Goal: Task Accomplishment & Management: Manage account settings

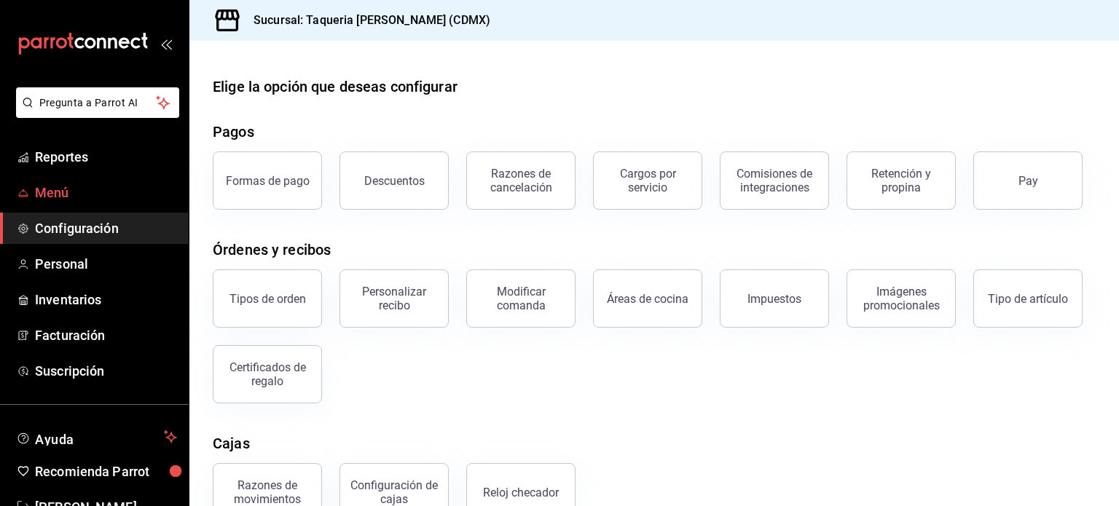
click at [45, 197] on span "Menú" at bounding box center [106, 193] width 142 height 20
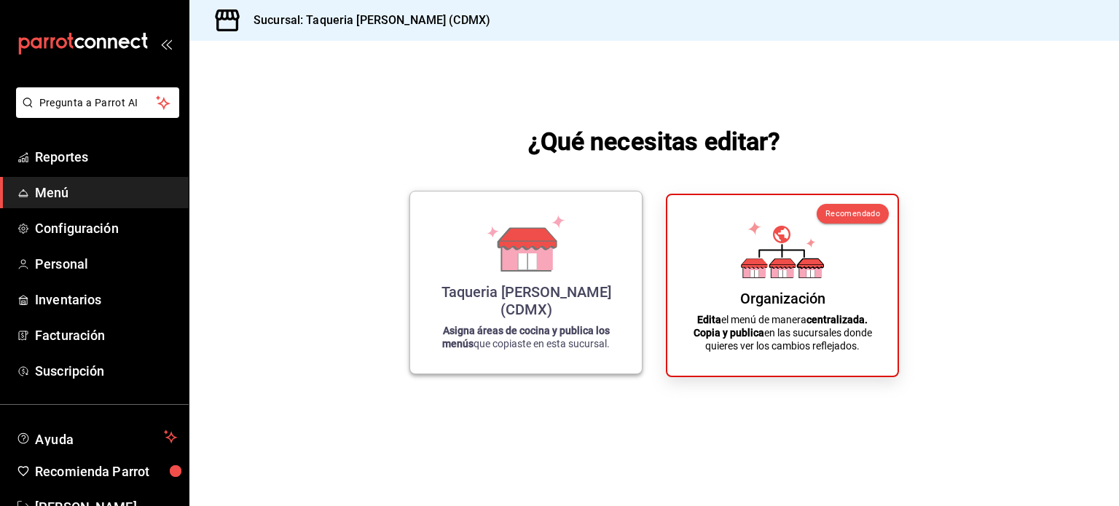
click at [603, 278] on div "Taqueria [PERSON_NAME] (CDMX) Asigna áreas de cocina y publica los menús que co…" at bounding box center [526, 282] width 197 height 159
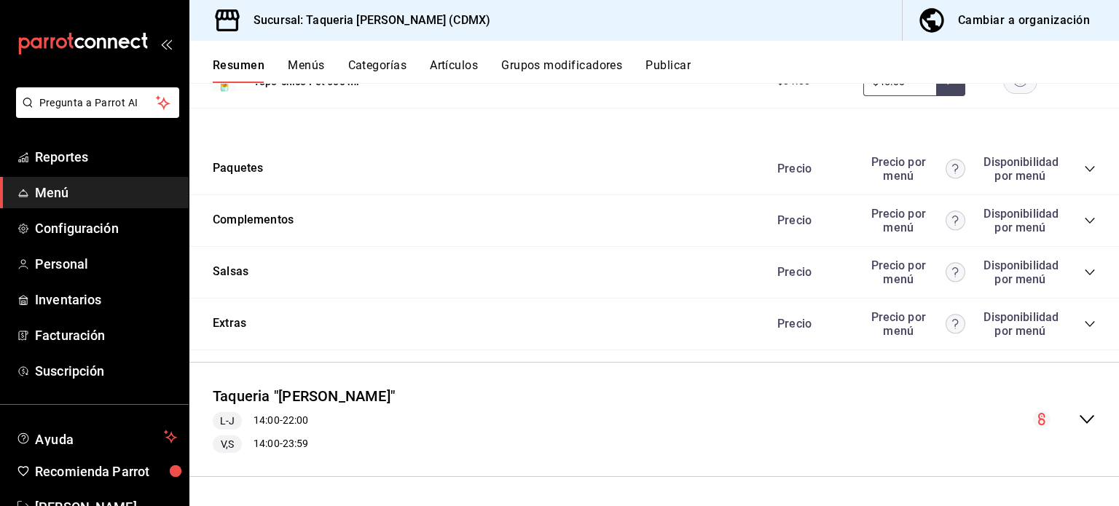
scroll to position [1696, 0]
click at [1054, 334] on div "Precio Precio por menú Disponibilidad por menú" at bounding box center [929, 325] width 333 height 28
click at [1084, 319] on icon "collapse-category-row" at bounding box center [1090, 325] width 12 height 12
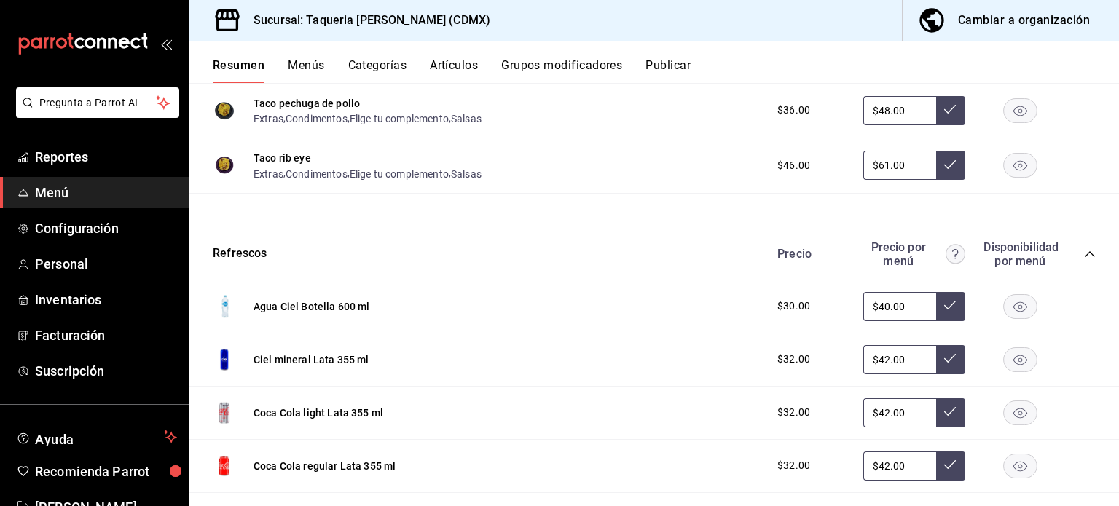
scroll to position [0, 0]
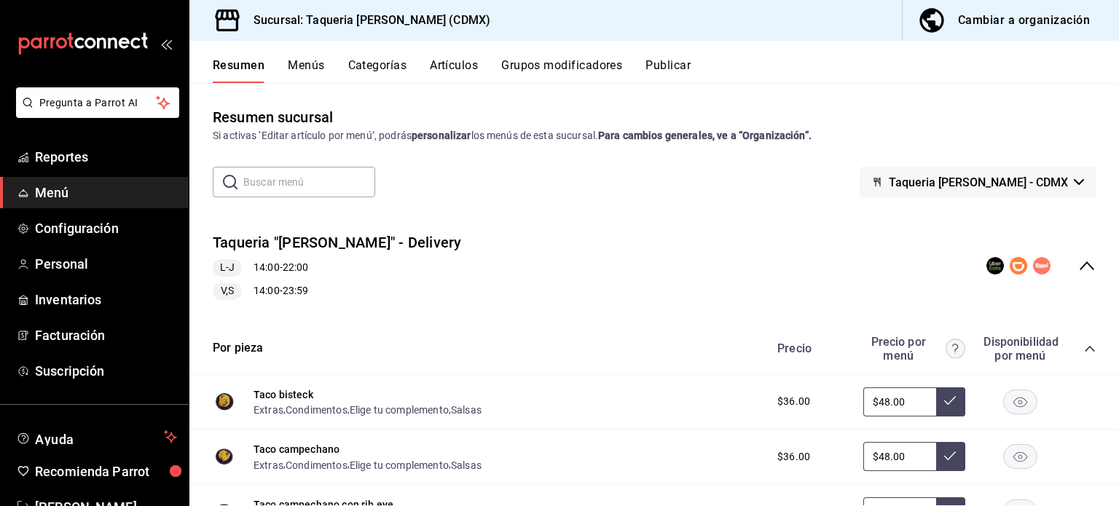
click at [1014, 23] on div "Cambiar a organización" at bounding box center [1024, 20] width 132 height 20
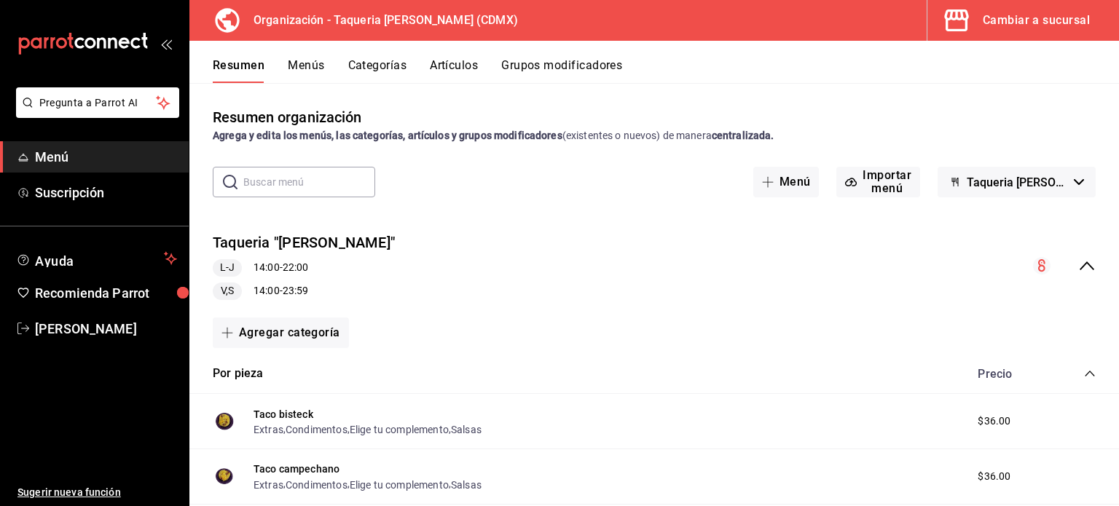
click at [533, 67] on button "Grupos modificadores" at bounding box center [561, 70] width 121 height 25
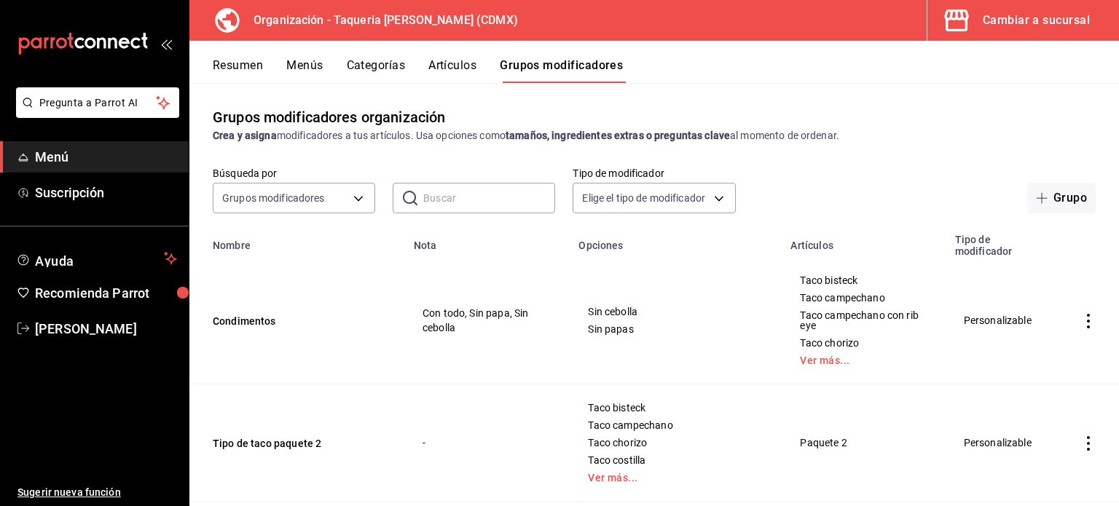
scroll to position [419, 0]
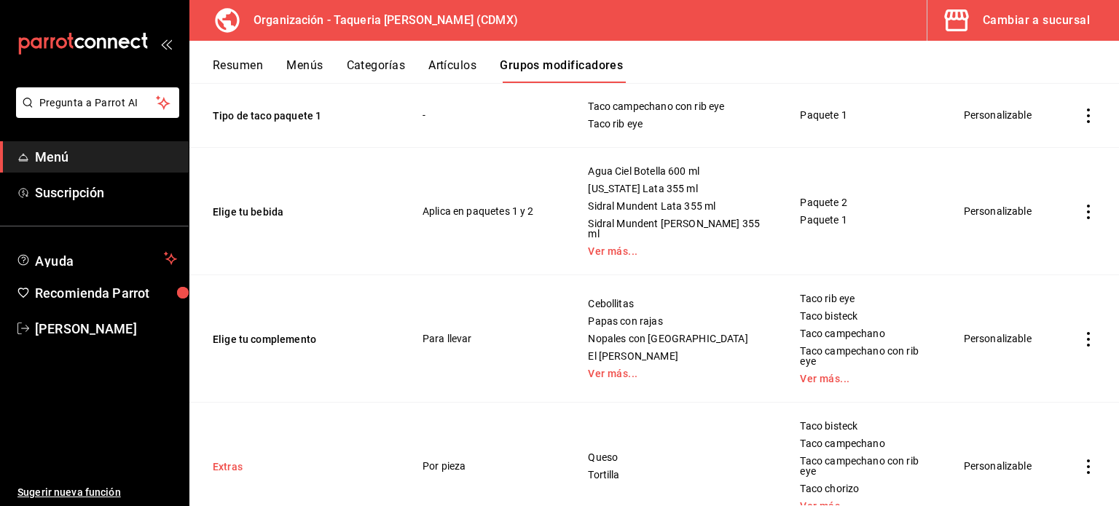
click at [232, 460] on button "Extras" at bounding box center [300, 467] width 175 height 15
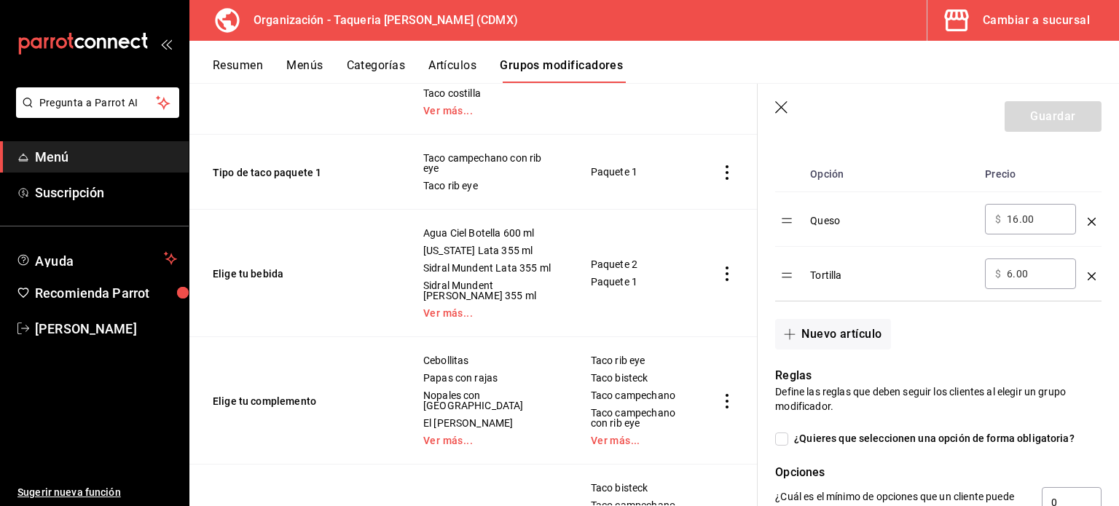
scroll to position [466, 0]
click at [232, 63] on button "Resumen" at bounding box center [238, 70] width 50 height 25
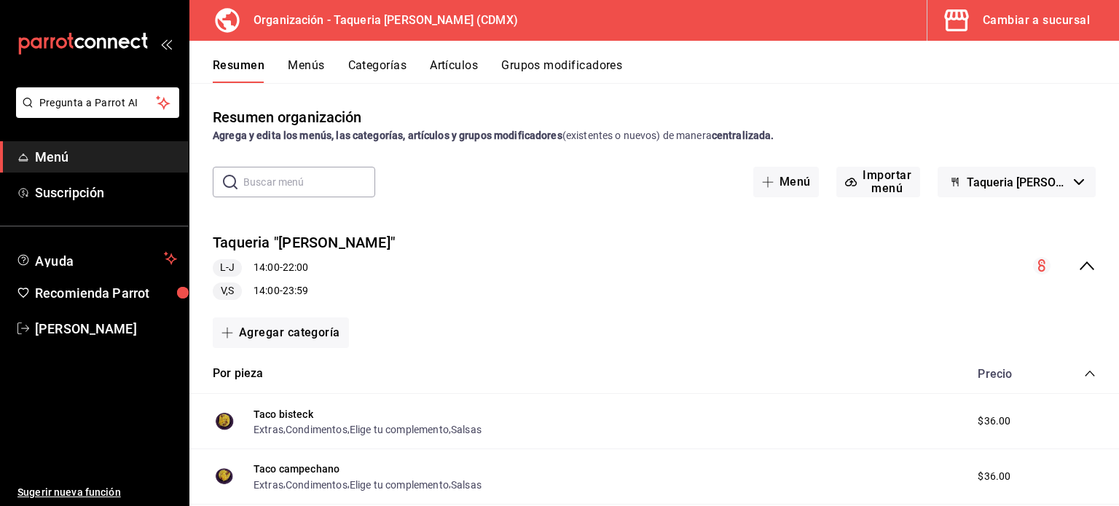
click at [469, 71] on button "Artículos" at bounding box center [454, 70] width 48 height 25
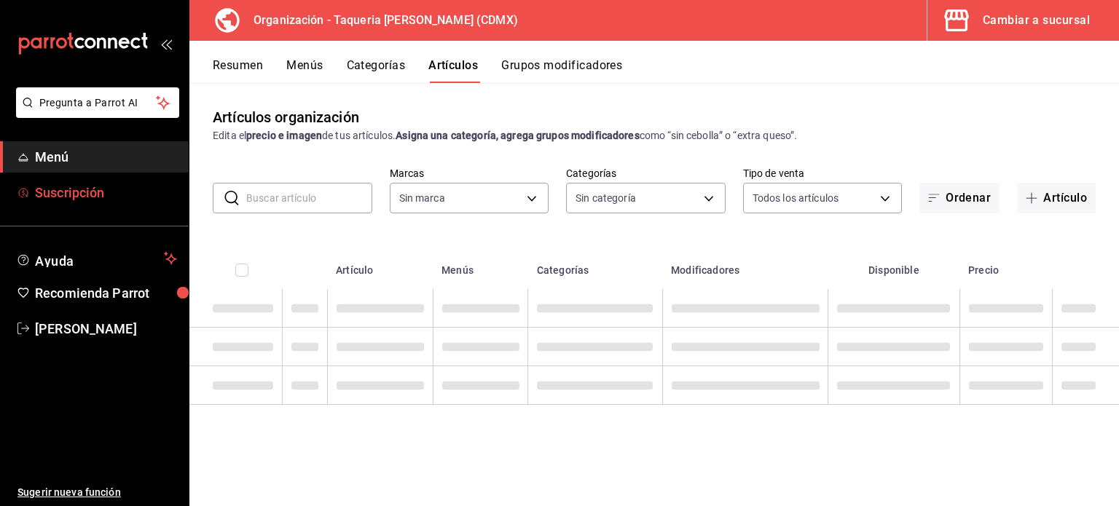
type input "ce101241-e291-4bf4-bb44-606d110127b7"
type input "525dfa34-559b-4d38-94f6-aaf585d6ada2,a85c83a3-24f4-47d7-91b1-cd088f40c17e,fc4c7…"
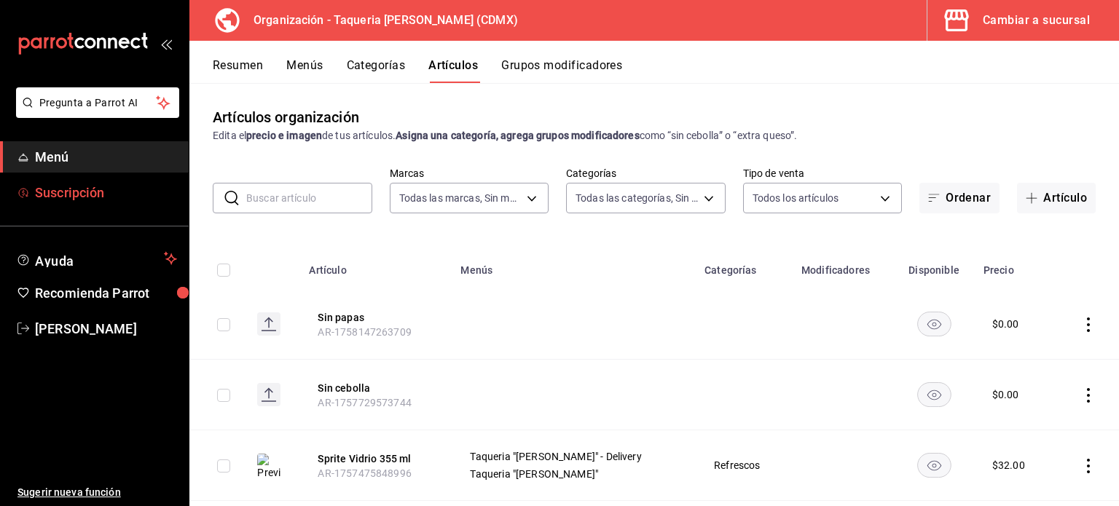
click at [58, 197] on span "Suscripción" at bounding box center [106, 193] width 142 height 20
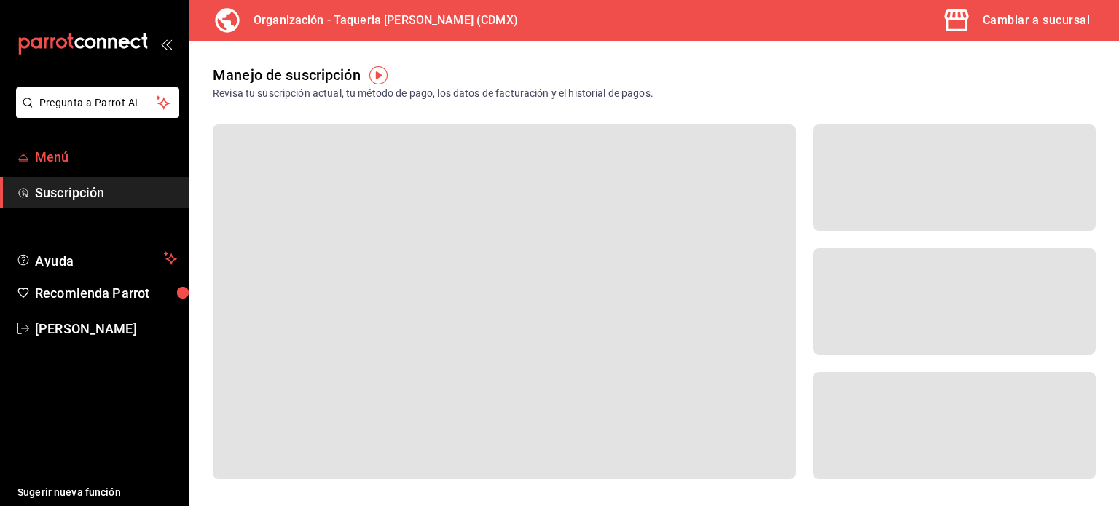
click at [79, 160] on span "Menú" at bounding box center [106, 157] width 142 height 20
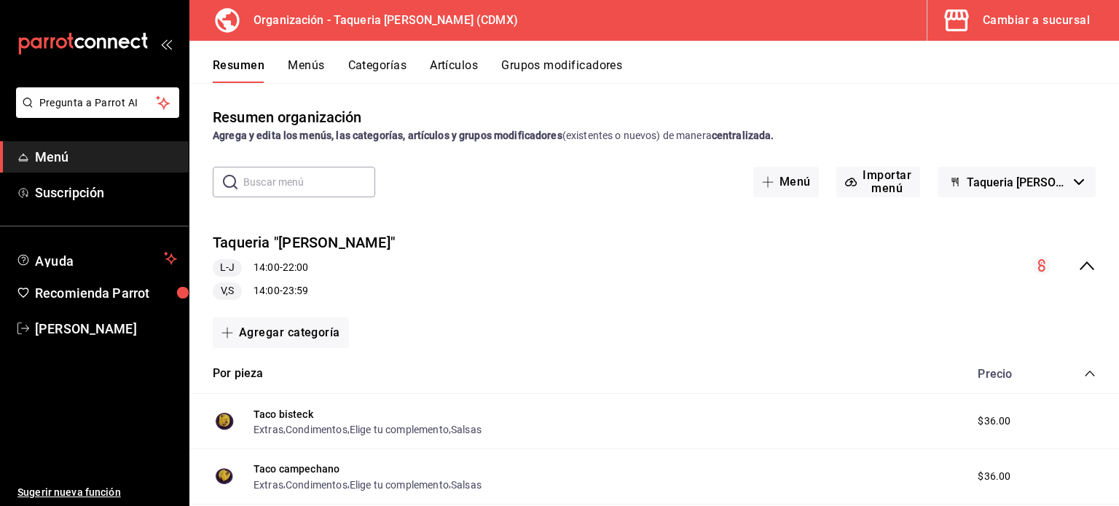
click at [1075, 252] on div "Taqueria "[PERSON_NAME]" L-J 14:00 - 22:00 V,S 14:00 - 23:59" at bounding box center [654, 266] width 930 height 91
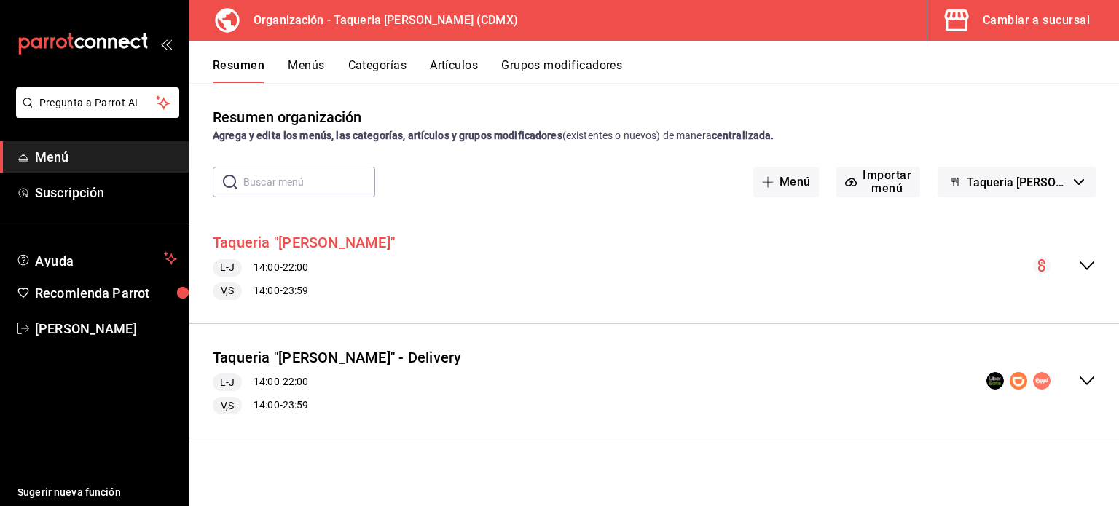
click at [267, 236] on button "Taqueria "[PERSON_NAME]"" at bounding box center [304, 242] width 182 height 21
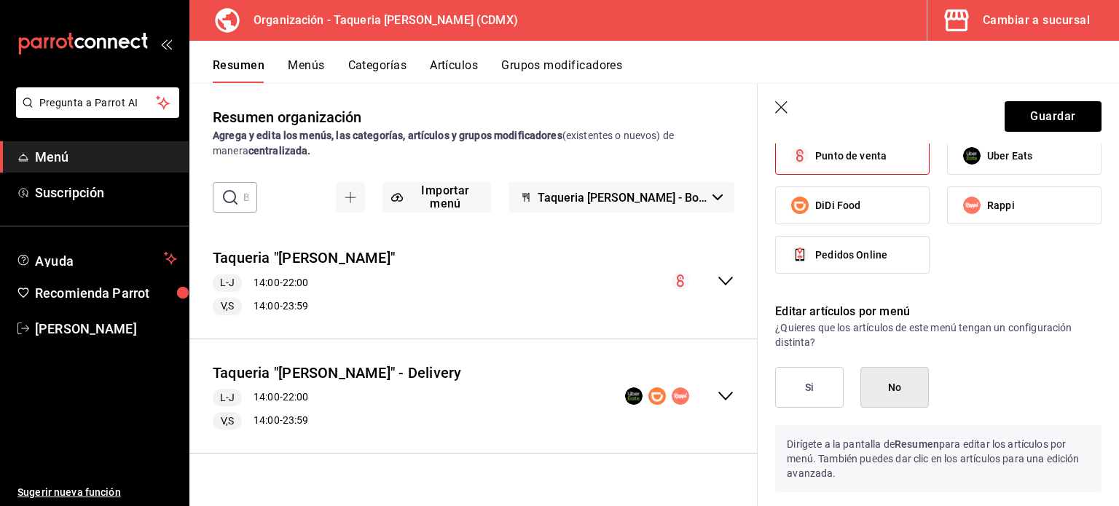
scroll to position [1033, 0]
click at [813, 391] on button "Si" at bounding box center [809, 388] width 68 height 41
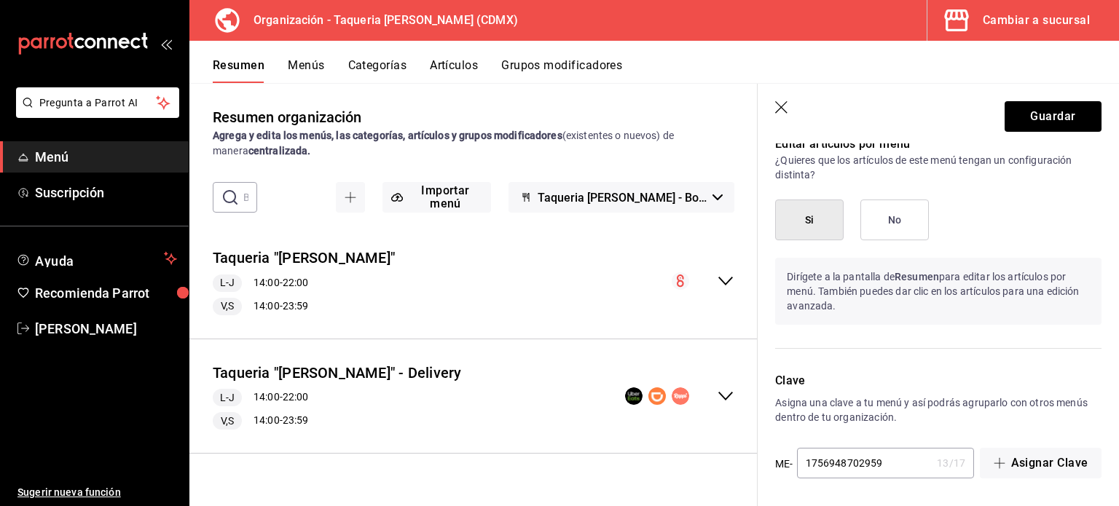
scroll to position [1201, 0]
click at [1051, 121] on button "Guardar" at bounding box center [1053, 116] width 97 height 31
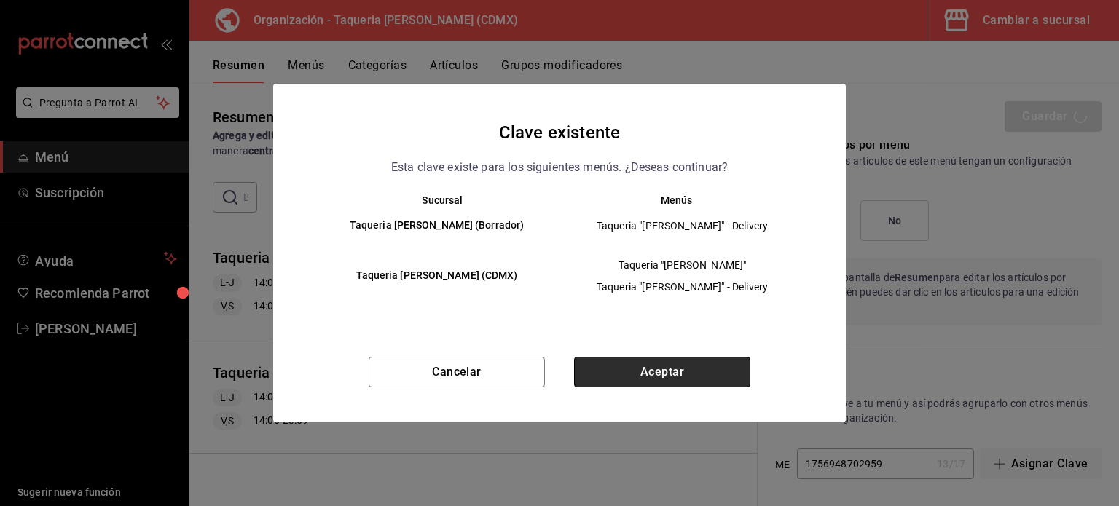
click at [656, 372] on button "Aceptar" at bounding box center [662, 372] width 176 height 31
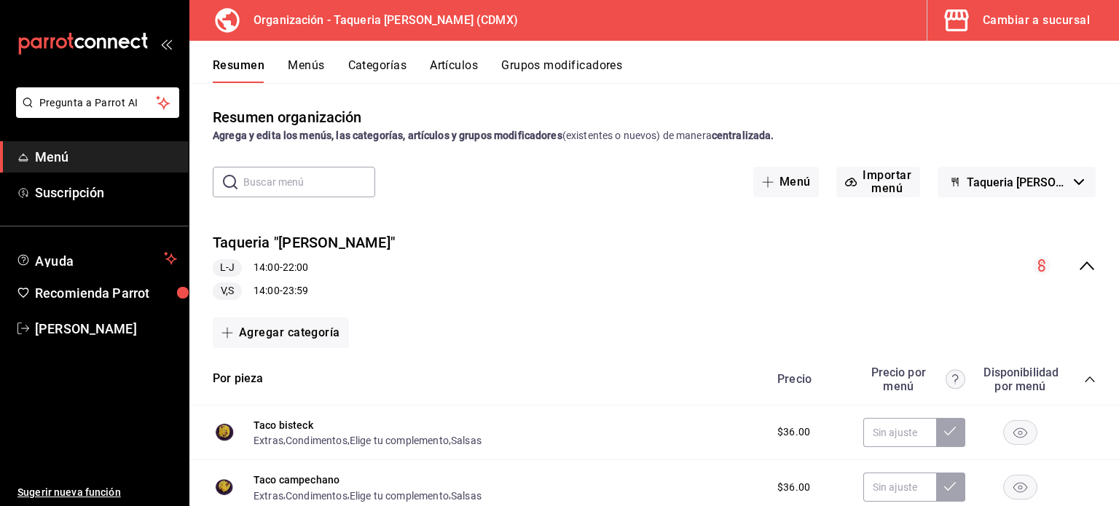
click at [825, 137] on div "Agrega y edita los menús, las categorías, artículos y grupos modificadores (exi…" at bounding box center [654, 135] width 883 height 15
click at [1078, 268] on icon "collapse-menu-row" at bounding box center [1086, 265] width 17 height 17
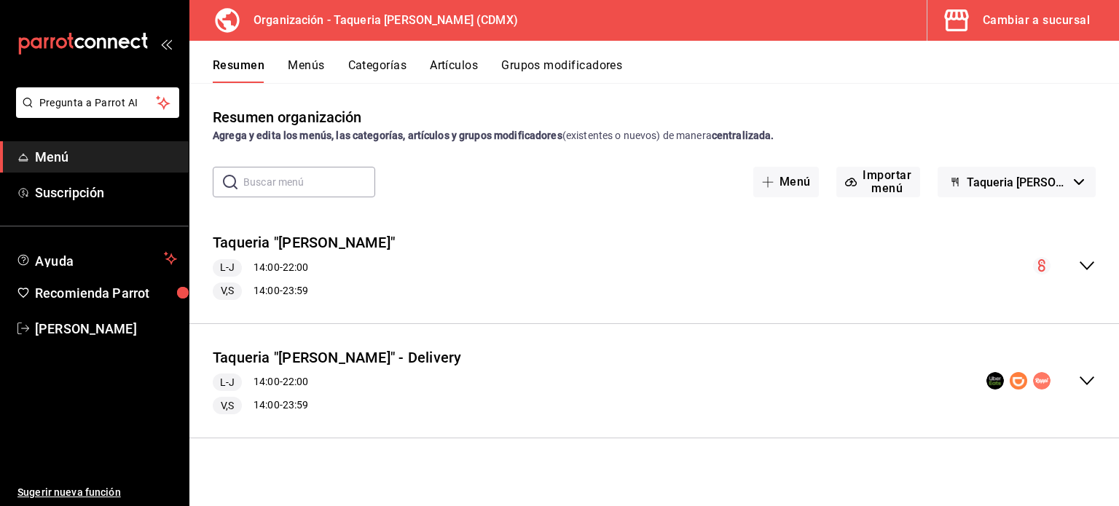
click at [1041, 380] on circle "collapse-menu-row" at bounding box center [1041, 380] width 17 height 17
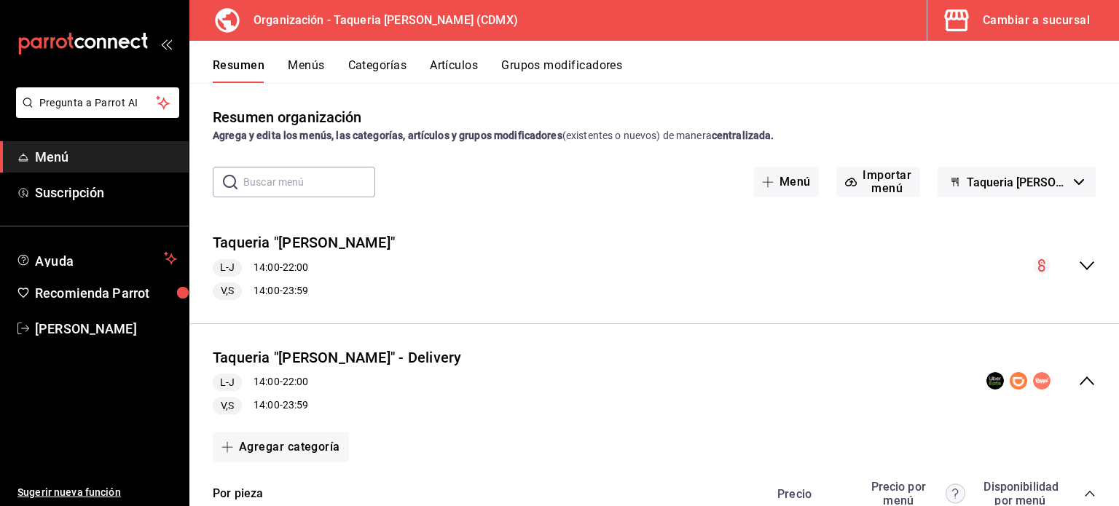
click at [1078, 383] on icon "collapse-menu-row" at bounding box center [1086, 380] width 17 height 17
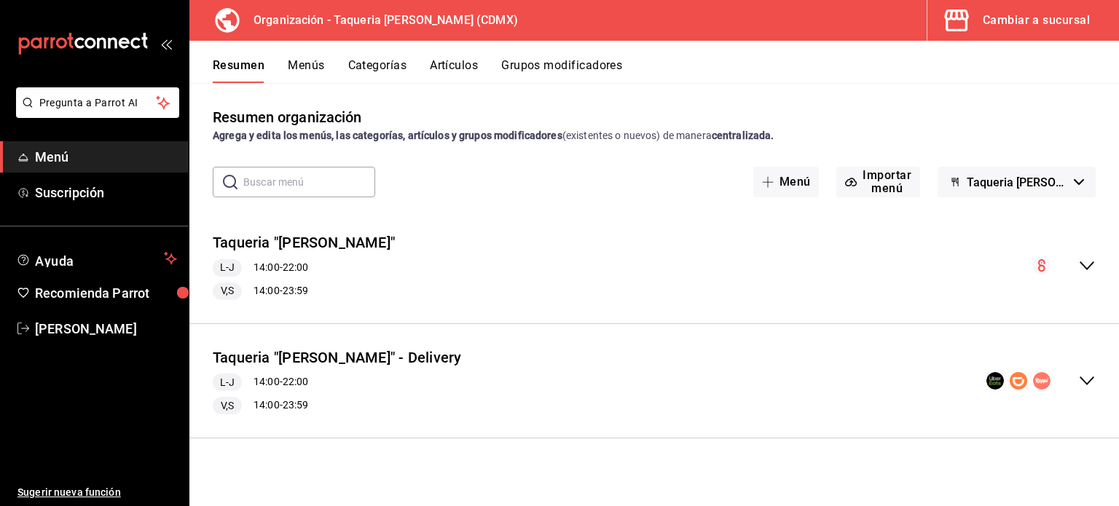
click at [304, 55] on div "Resumen Menús Categorías Artículos Grupos modificadores" at bounding box center [654, 62] width 930 height 42
click at [308, 60] on button "Menús" at bounding box center [306, 70] width 36 height 25
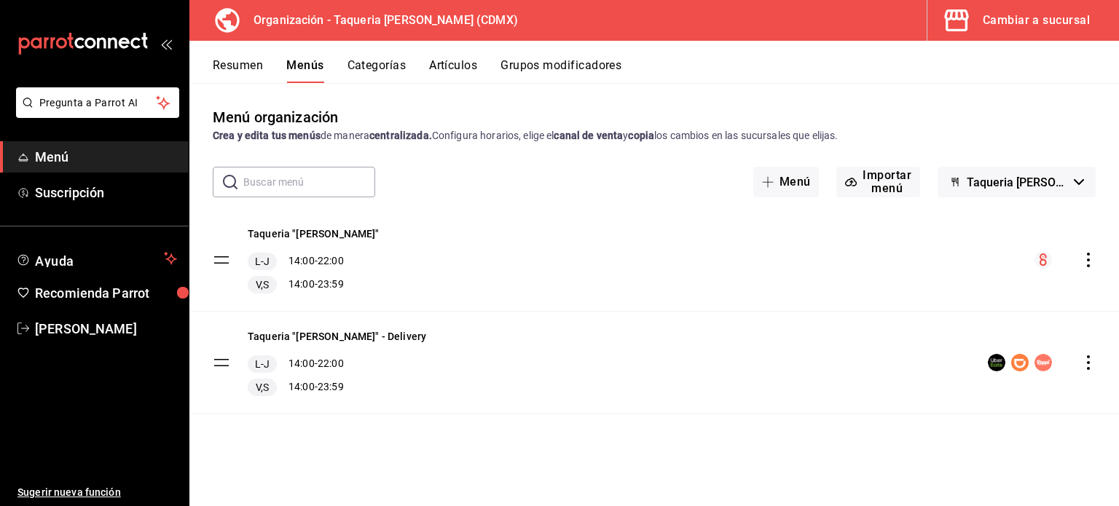
click at [1090, 264] on icon "actions" at bounding box center [1088, 260] width 15 height 15
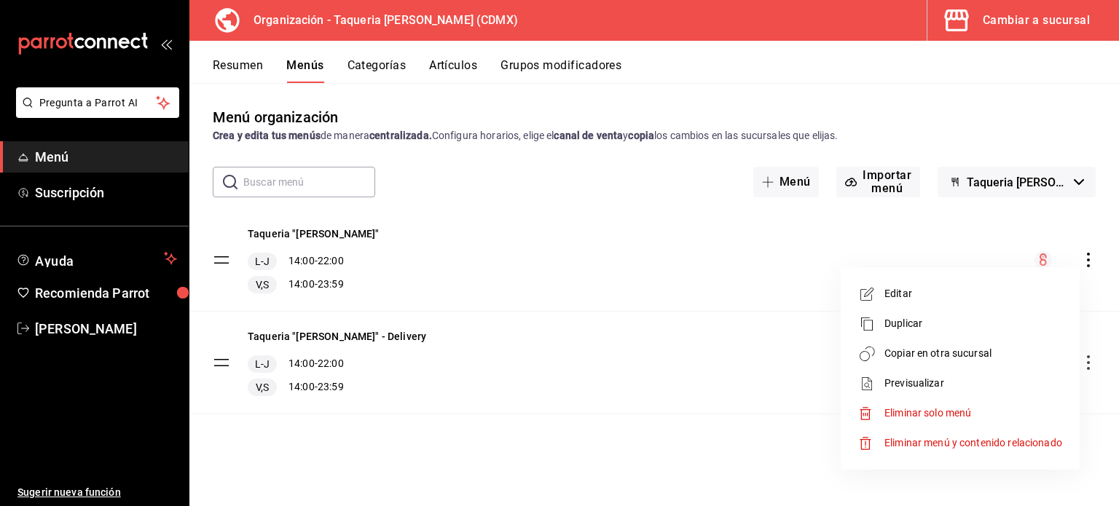
click at [755, 280] on div at bounding box center [559, 253] width 1119 height 506
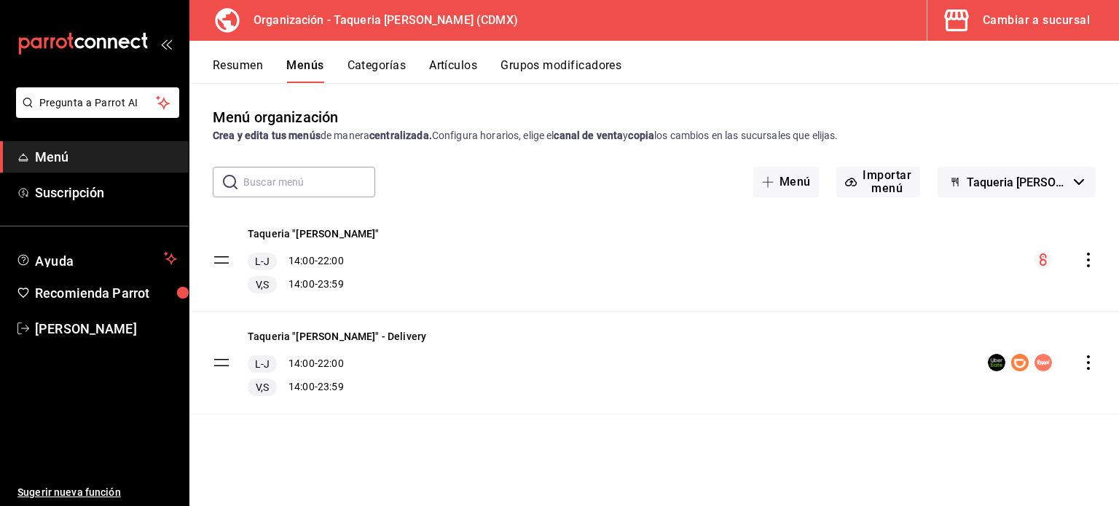
click at [586, 77] on button "Grupos modificadores" at bounding box center [561, 70] width 121 height 25
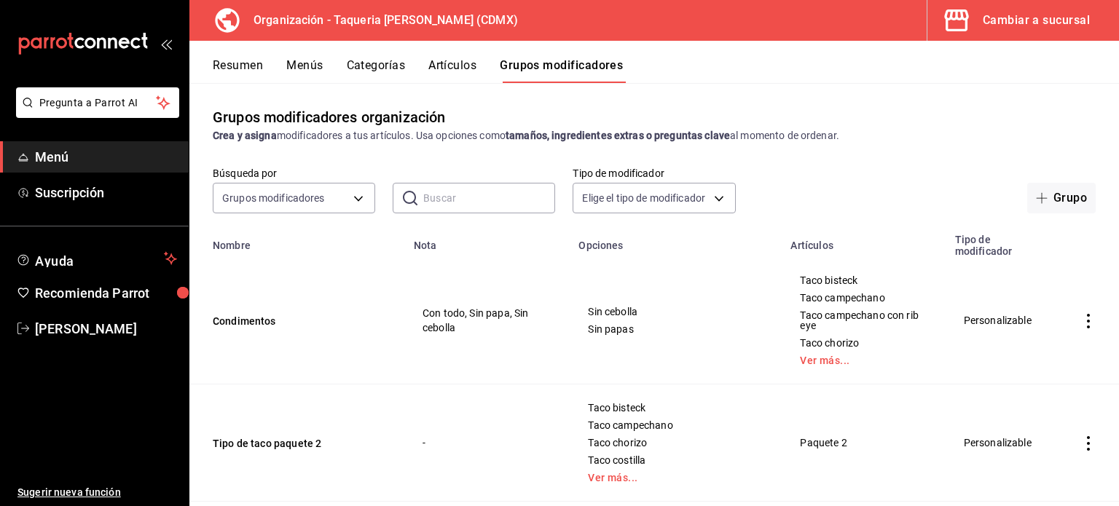
click at [1007, 29] on div "Cambiar a sucursal" at bounding box center [1036, 20] width 107 height 20
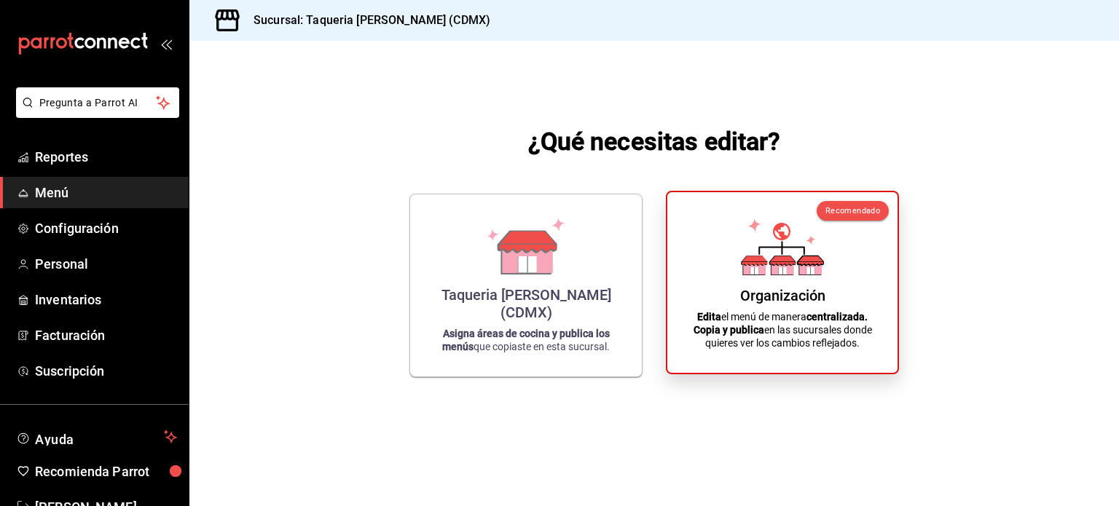
drag, startPoint x: 796, startPoint y: 299, endPoint x: 787, endPoint y: 305, distance: 11.5
click at [787, 305] on div "Organización Edita el menú de manera centralizada. Copia y publica en las sucur…" at bounding box center [782, 282] width 195 height 157
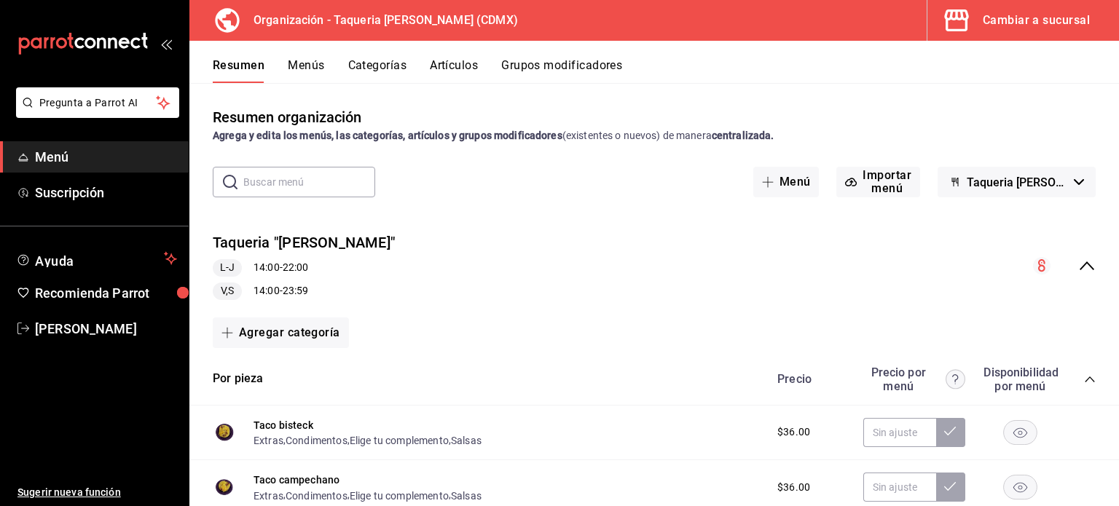
click at [1028, 31] on button "Cambiar a sucursal" at bounding box center [1018, 20] width 180 height 41
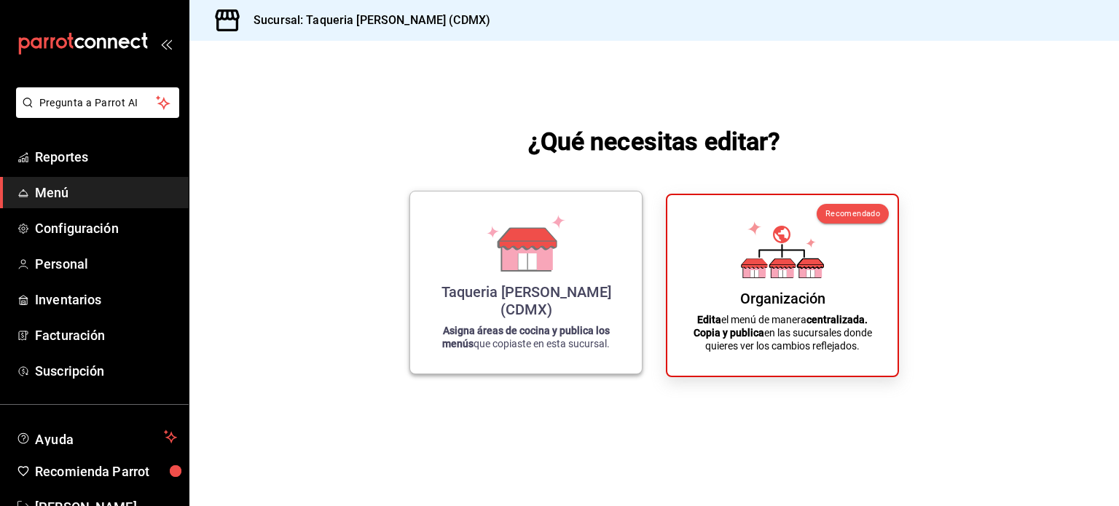
click at [627, 238] on div "Taqueria [PERSON_NAME] (CDMX) Asigna áreas de cocina y publica los menús que co…" at bounding box center [525, 283] width 233 height 184
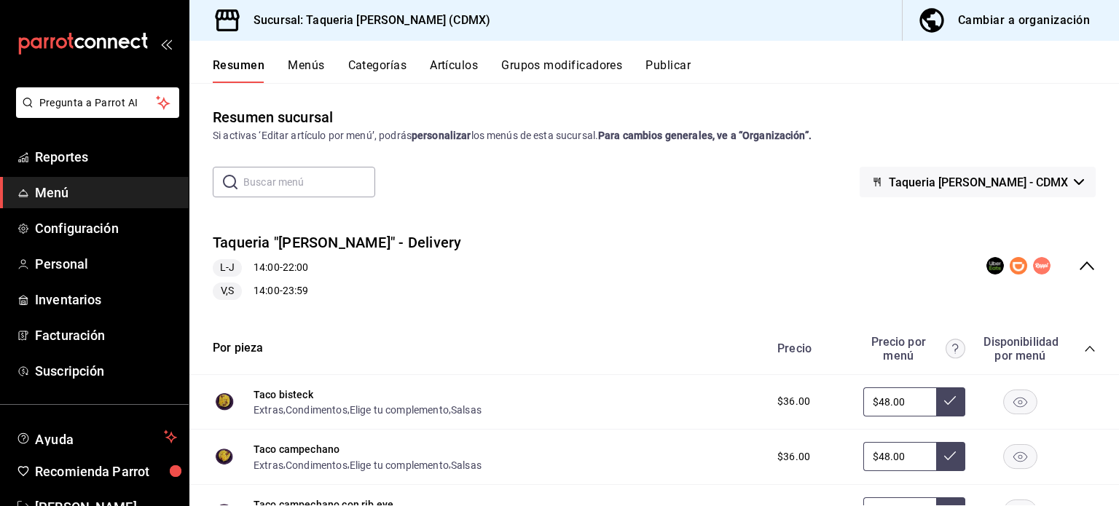
click at [683, 66] on button "Publicar" at bounding box center [668, 70] width 45 height 25
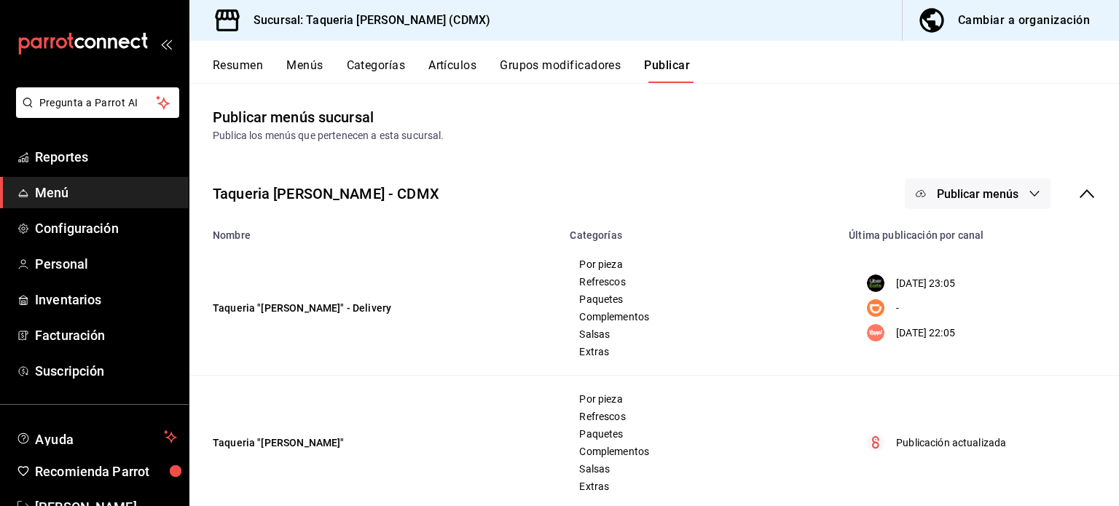
click at [997, 199] on span "Publicar menús" at bounding box center [978, 194] width 82 height 14
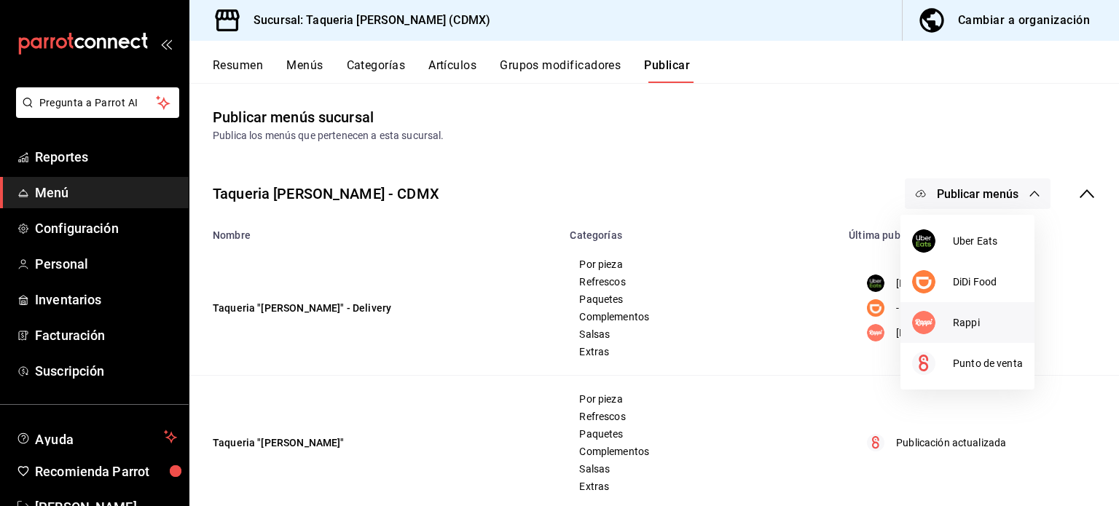
click at [957, 329] on span "Rappi" at bounding box center [988, 322] width 70 height 15
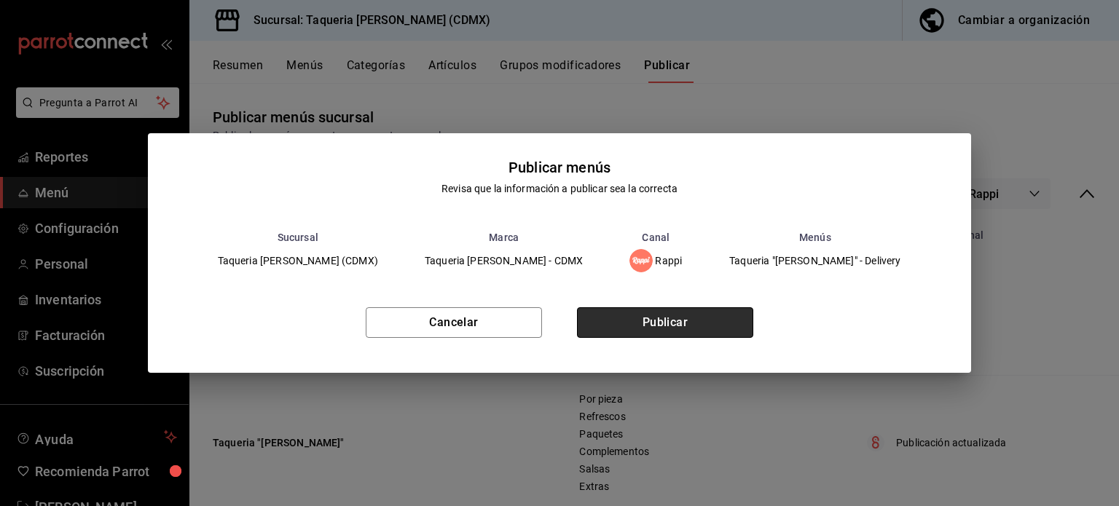
click at [725, 329] on button "Publicar" at bounding box center [665, 322] width 176 height 31
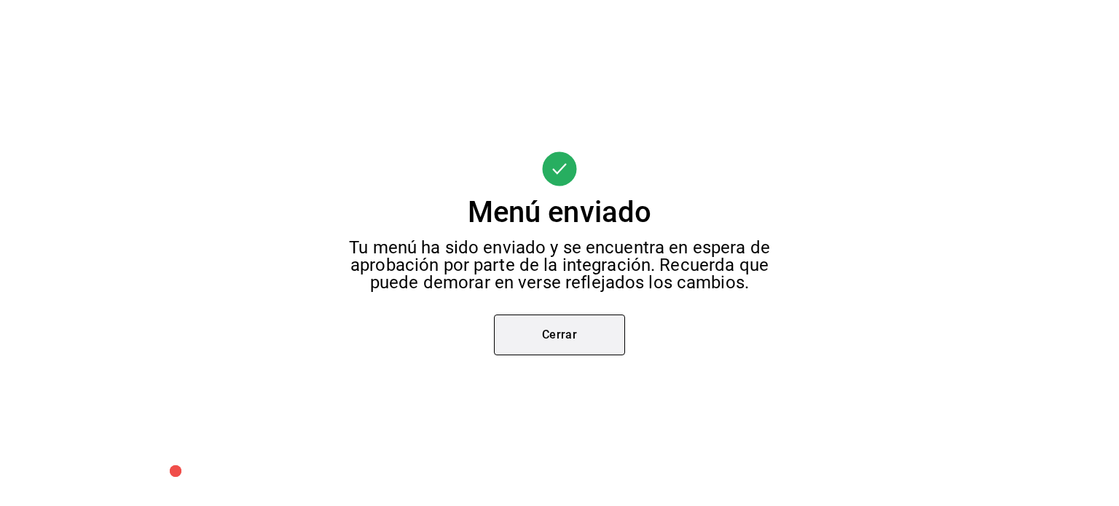
click at [563, 340] on button "Cerrar" at bounding box center [559, 335] width 131 height 41
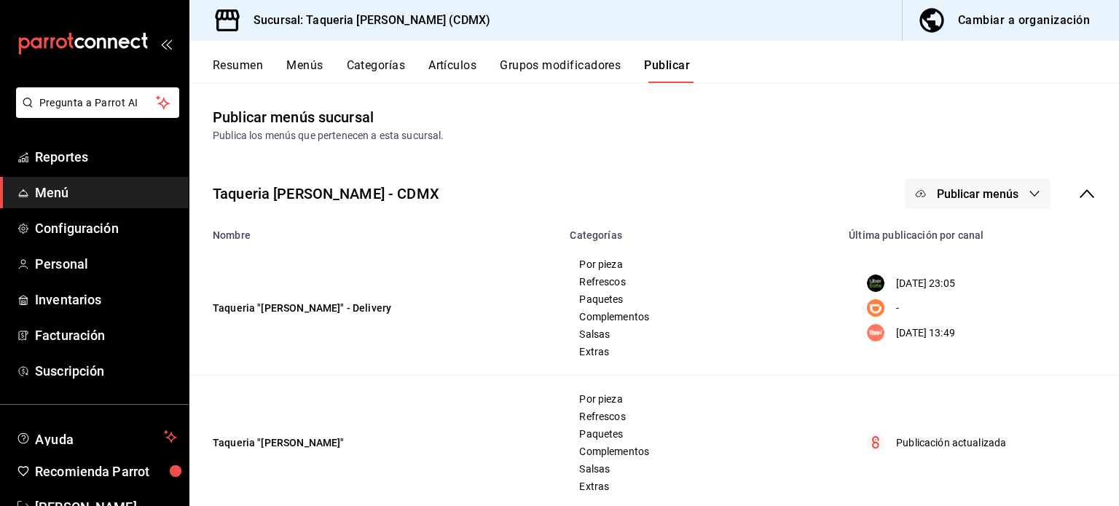
click at [1007, 203] on button "Publicar menús" at bounding box center [978, 194] width 146 height 31
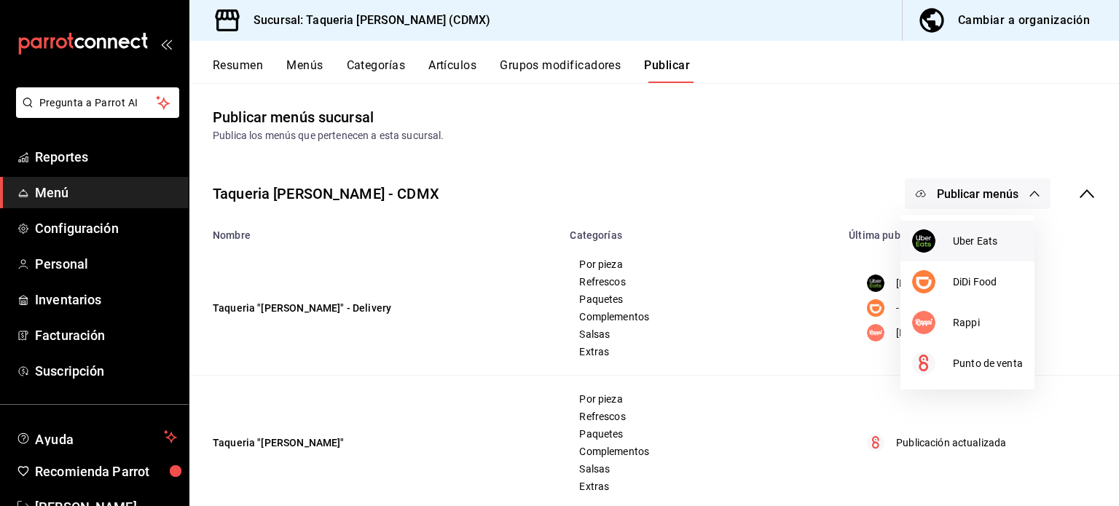
click at [950, 234] on div at bounding box center [932, 241] width 41 height 23
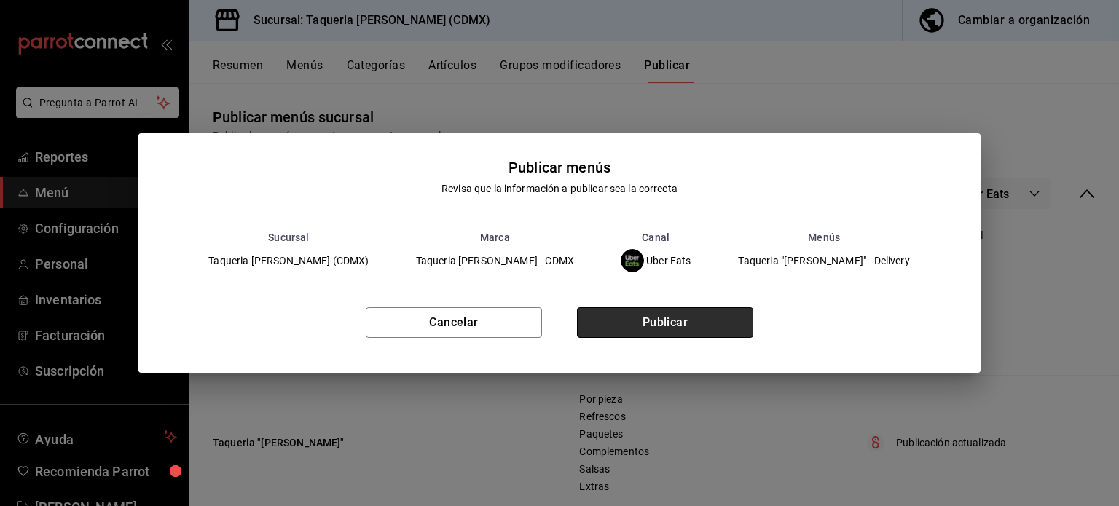
click at [699, 317] on button "Publicar" at bounding box center [665, 322] width 176 height 31
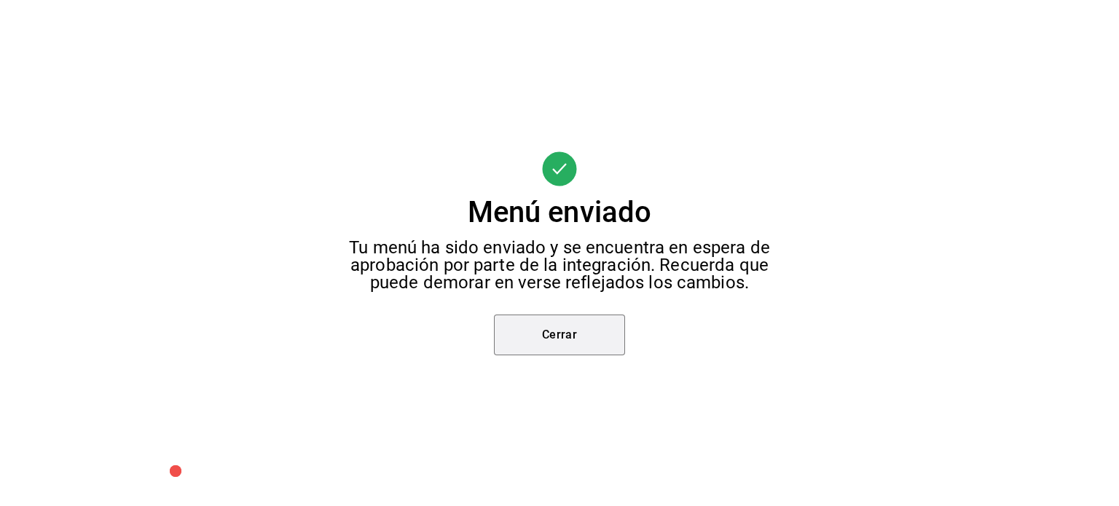
click at [572, 342] on button "Cerrar" at bounding box center [559, 335] width 131 height 41
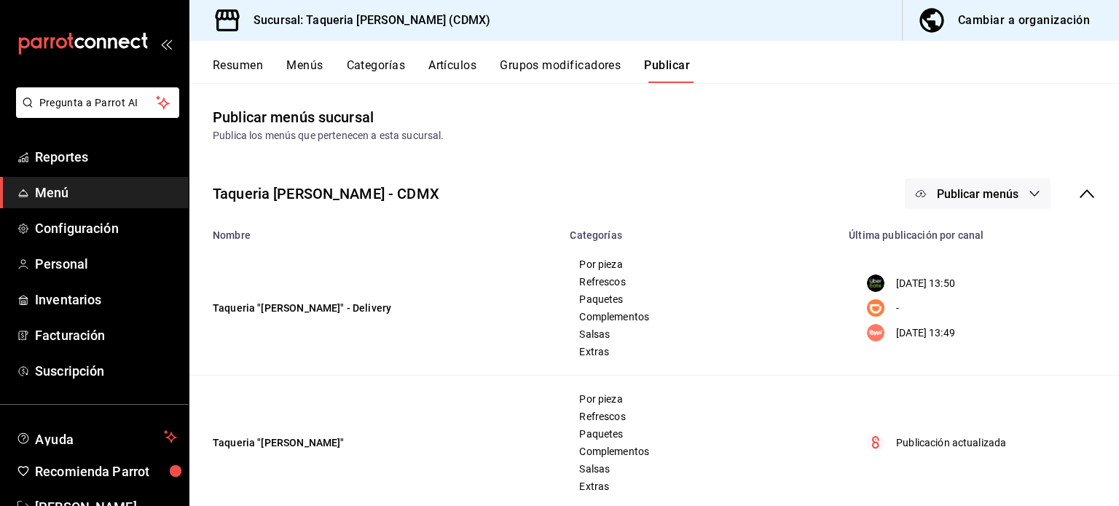
click at [1022, 183] on button "Publicar menús" at bounding box center [978, 194] width 146 height 31
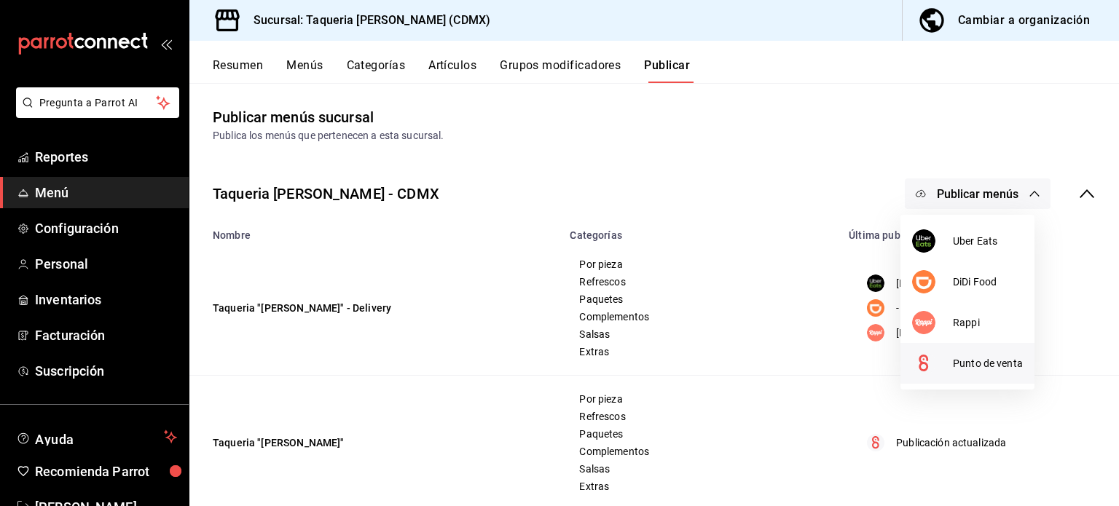
click at [964, 364] on span "Punto de venta" at bounding box center [988, 363] width 70 height 15
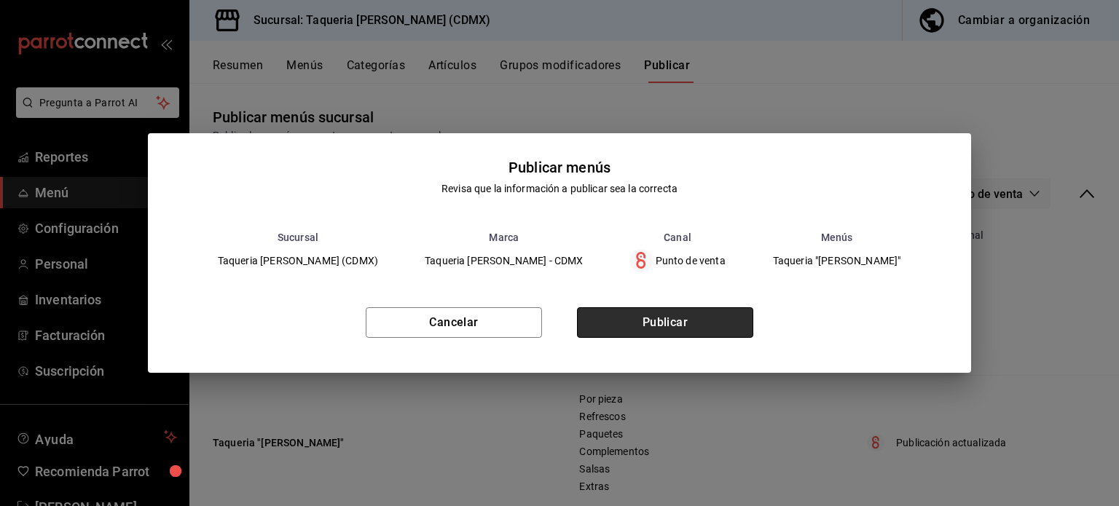
click at [721, 334] on button "Publicar" at bounding box center [665, 322] width 176 height 31
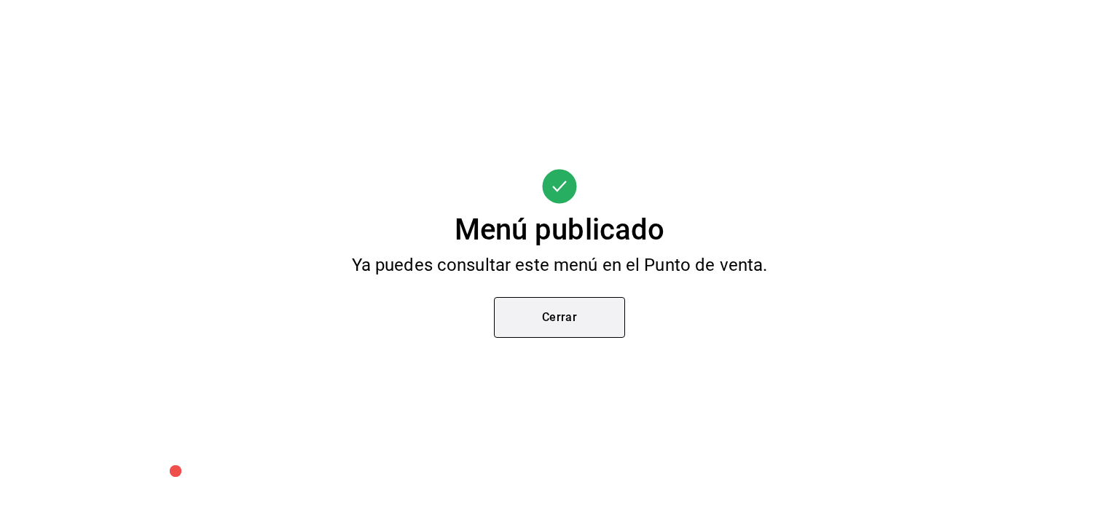
click at [568, 317] on button "Cerrar" at bounding box center [559, 317] width 131 height 41
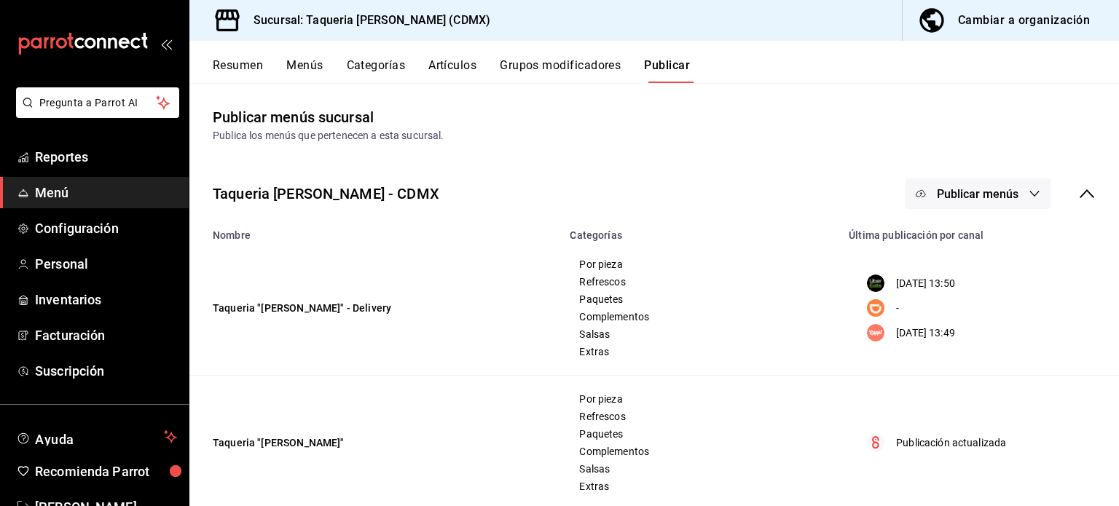
click at [605, 197] on div "Taqueria [PERSON_NAME] - CDMX Publicar menús" at bounding box center [654, 194] width 930 height 54
